Goal: Task Accomplishment & Management: Use online tool/utility

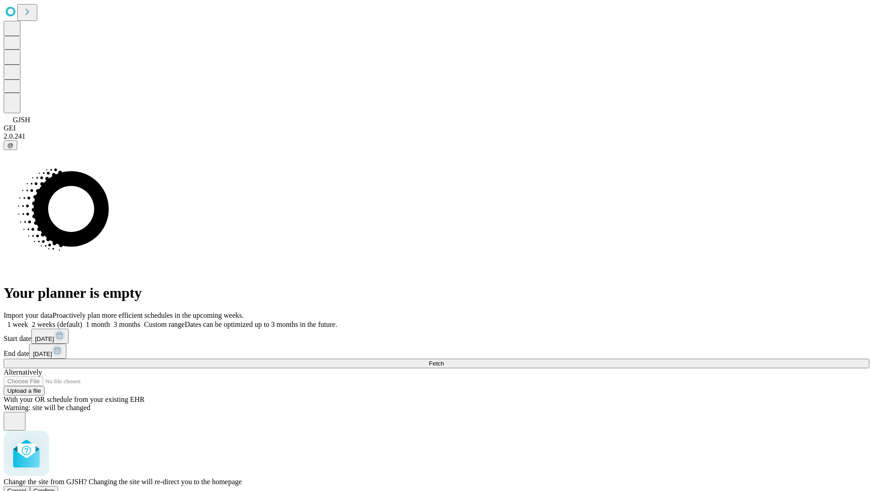
click at [55, 487] on span "Confirm" at bounding box center [44, 490] width 21 height 7
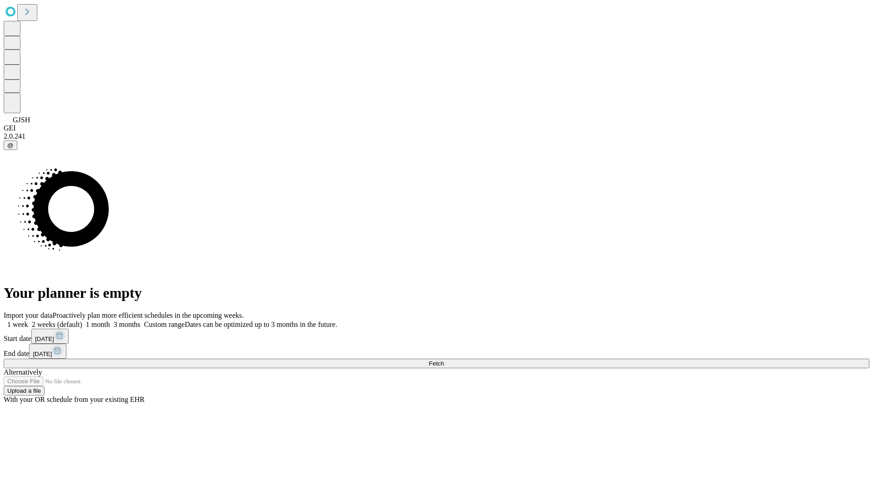
click at [28, 320] on label "1 week" at bounding box center [16, 324] width 25 height 8
click at [444, 360] on span "Fetch" at bounding box center [436, 363] width 15 height 7
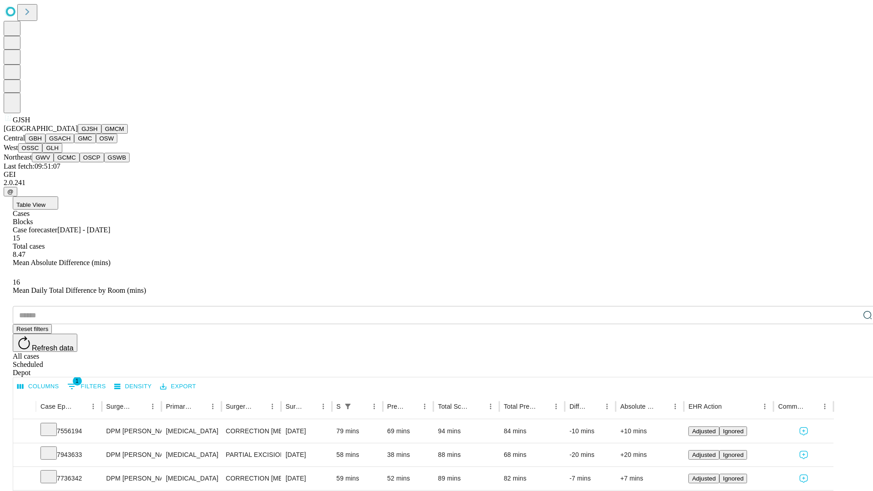
click at [101, 134] on button "GMCM" at bounding box center [114, 129] width 26 height 10
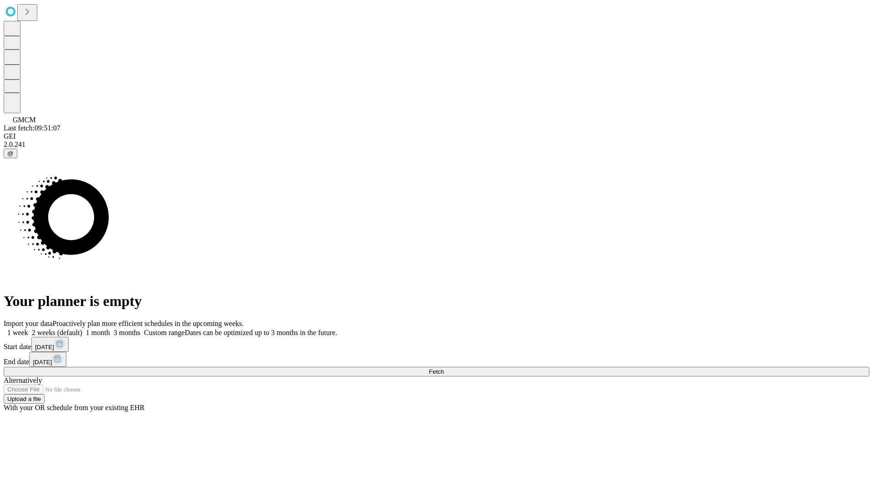
click at [444, 368] on span "Fetch" at bounding box center [436, 371] width 15 height 7
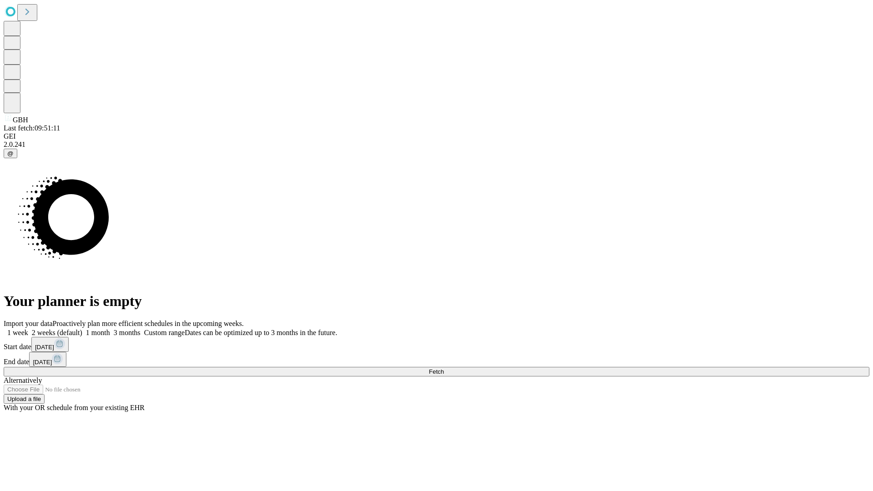
click at [28, 329] on label "1 week" at bounding box center [16, 333] width 25 height 8
click at [444, 368] on span "Fetch" at bounding box center [436, 371] width 15 height 7
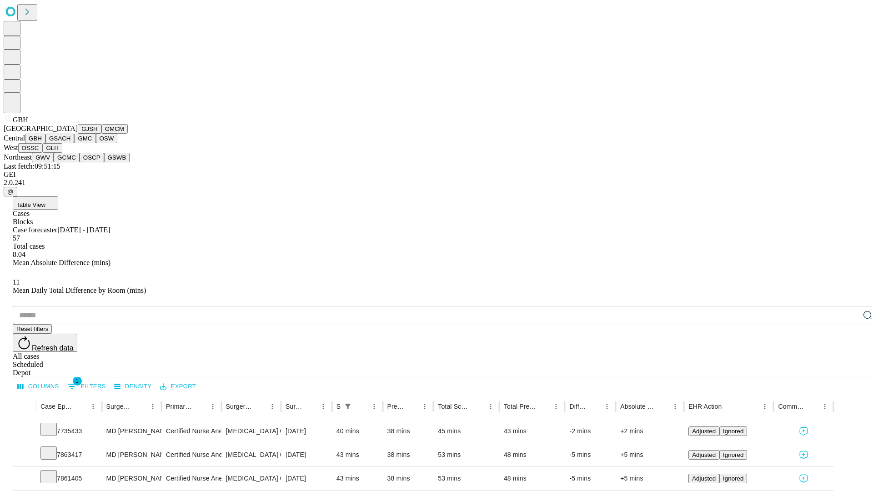
click at [70, 143] on button "GSACH" at bounding box center [59, 139] width 29 height 10
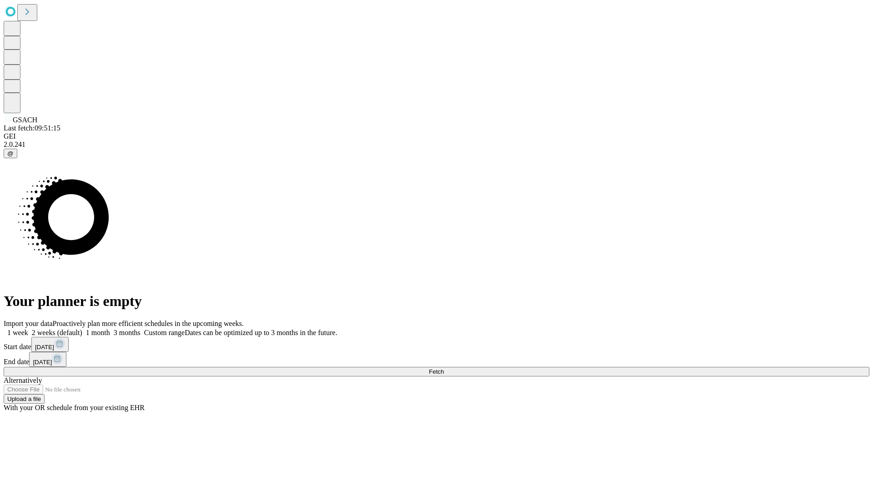
click at [28, 329] on label "1 week" at bounding box center [16, 333] width 25 height 8
click at [444, 368] on span "Fetch" at bounding box center [436, 371] width 15 height 7
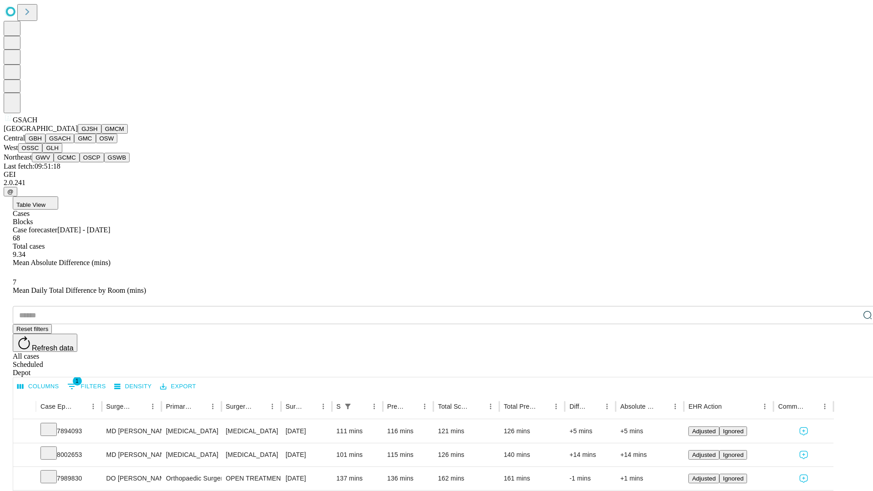
click at [74, 143] on button "GMC" at bounding box center [84, 139] width 21 height 10
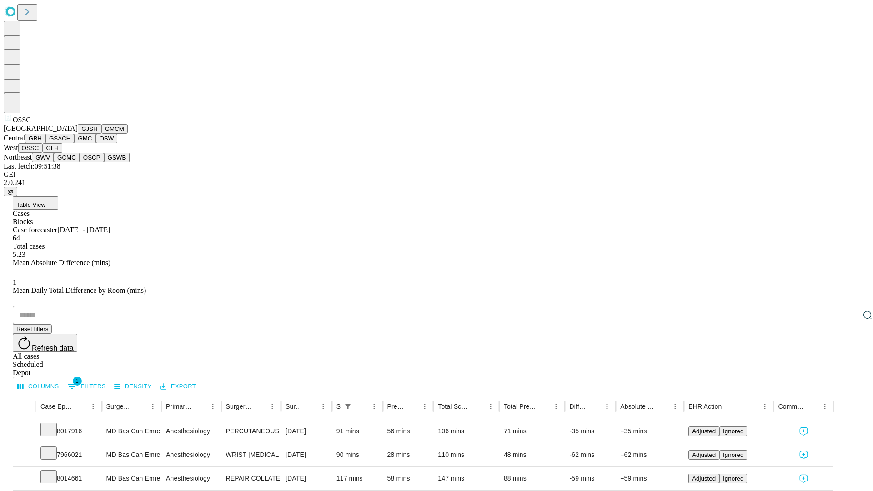
click at [62, 153] on button "GLH" at bounding box center [52, 148] width 20 height 10
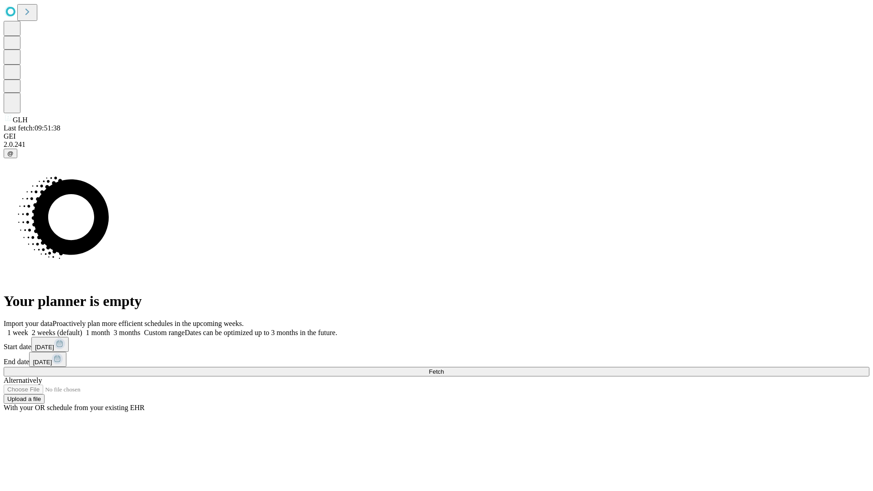
click at [28, 329] on label "1 week" at bounding box center [16, 333] width 25 height 8
click at [444, 368] on span "Fetch" at bounding box center [436, 371] width 15 height 7
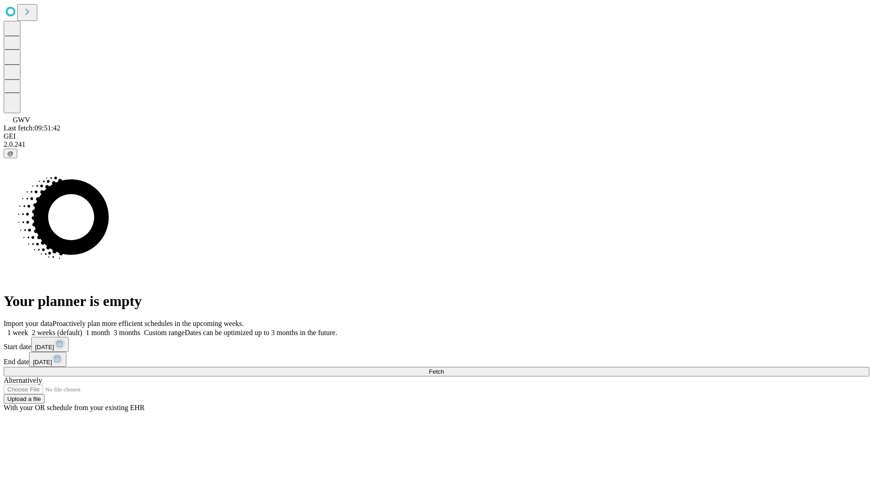
click at [28, 329] on label "1 week" at bounding box center [16, 333] width 25 height 8
click at [444, 368] on span "Fetch" at bounding box center [436, 371] width 15 height 7
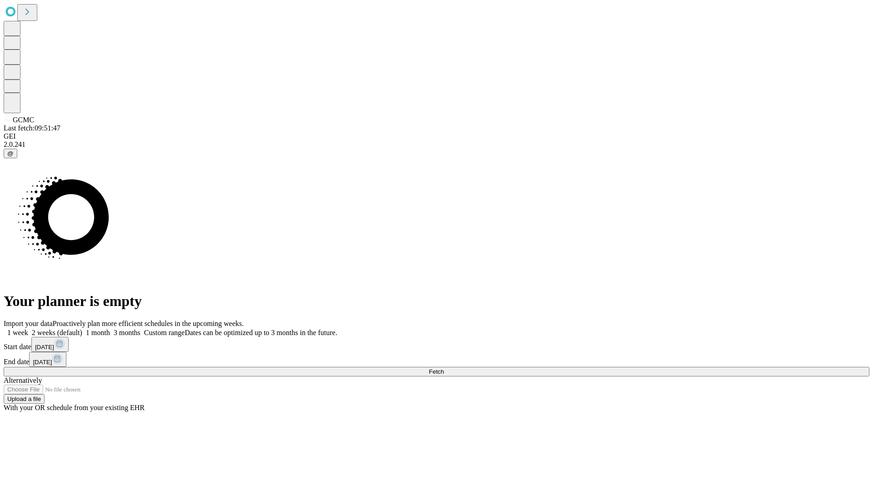
click at [28, 329] on label "1 week" at bounding box center [16, 333] width 25 height 8
click at [444, 368] on span "Fetch" at bounding box center [436, 371] width 15 height 7
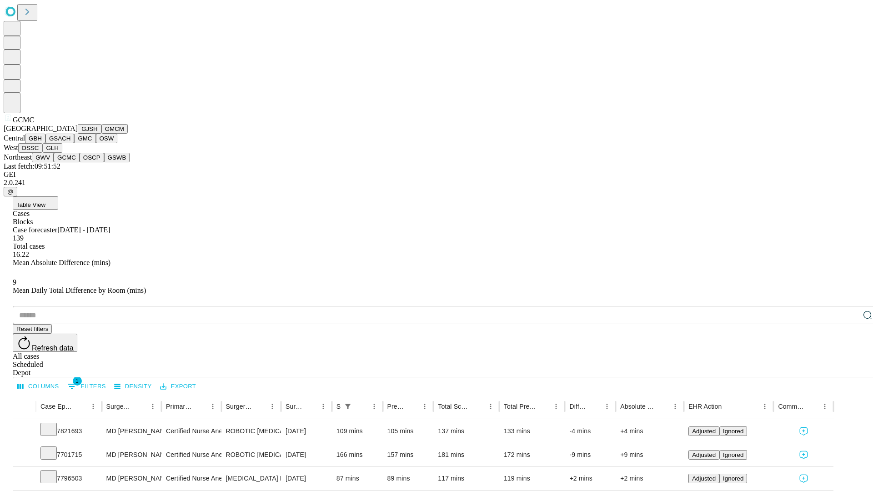
click at [80, 162] on button "OSCP" at bounding box center [92, 158] width 25 height 10
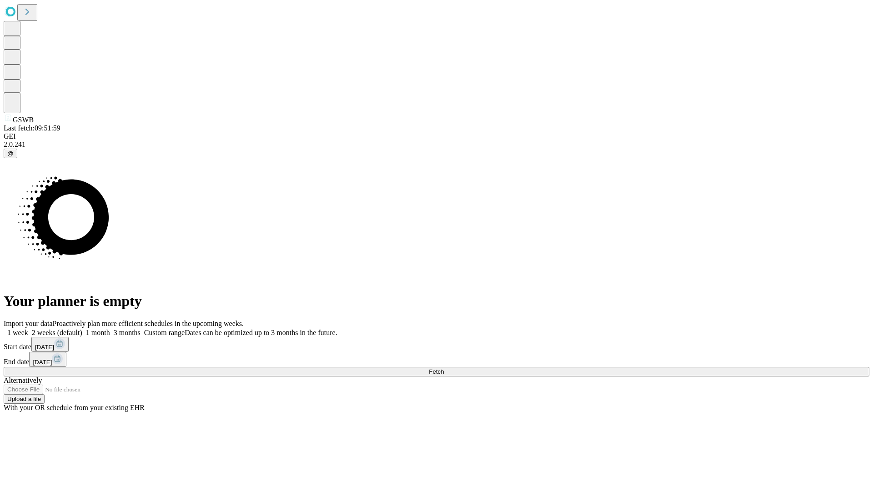
click at [28, 329] on label "1 week" at bounding box center [16, 333] width 25 height 8
click at [444, 368] on span "Fetch" at bounding box center [436, 371] width 15 height 7
